Goal: Task Accomplishment & Management: Manage account settings

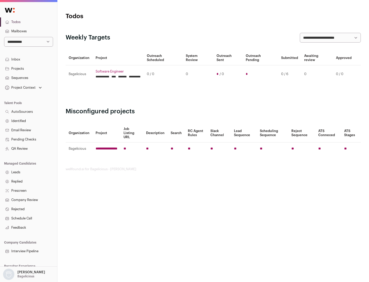
click at [28, 68] on link "Projects" at bounding box center [28, 68] width 57 height 9
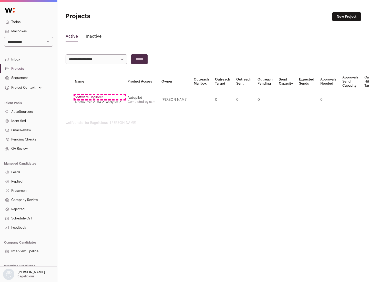
click at [100, 97] on link "Software Engineer" at bounding box center [98, 97] width 47 height 4
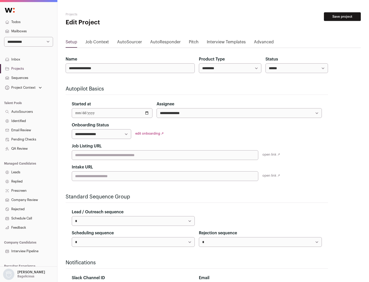
click at [343, 17] on button "Save project" at bounding box center [342, 16] width 37 height 9
